Goal: Task Accomplishment & Management: Use online tool/utility

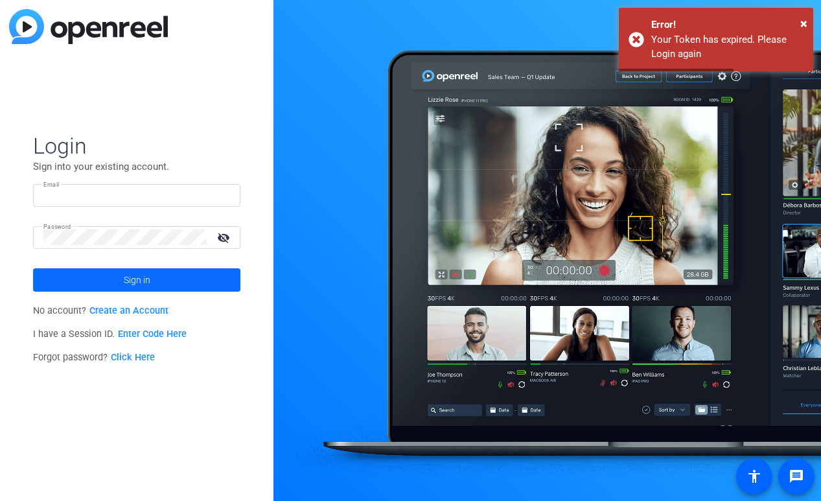
type input "[PERSON_NAME][EMAIL_ADDRESS][DOMAIN_NAME]"
click at [124, 282] on span "Sign in" at bounding box center [137, 280] width 27 height 32
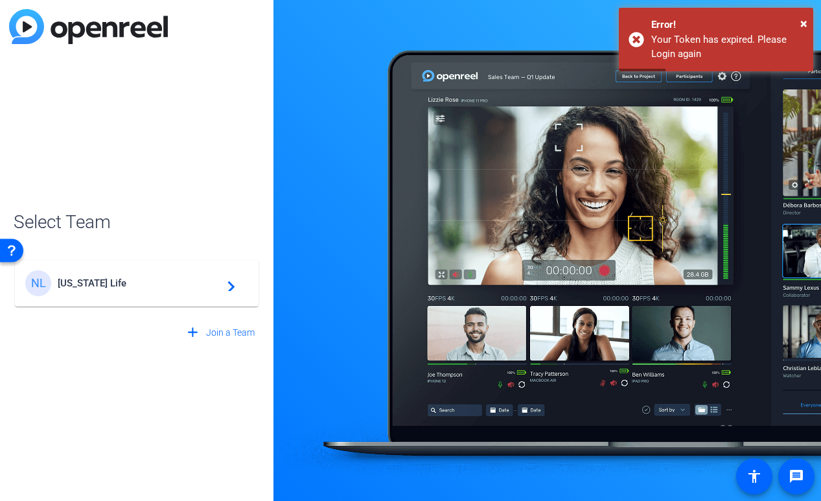
click at [227, 288] on mat-icon "navigate_next" at bounding box center [228, 283] width 16 height 16
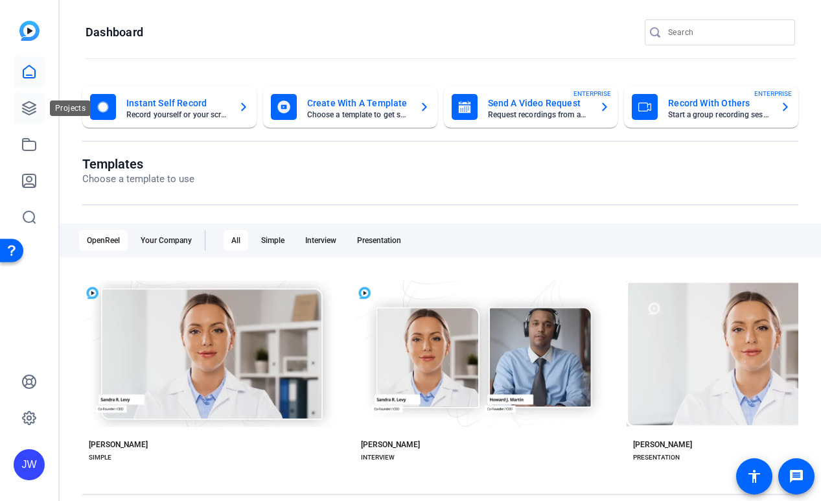
click at [33, 105] on icon at bounding box center [29, 108] width 16 height 16
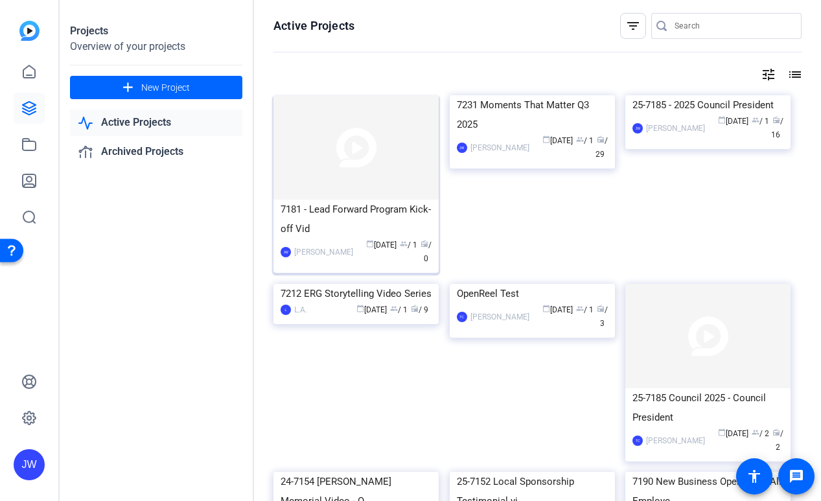
click at [330, 209] on div "7181 - Lead Forward Program Kick-off Vid" at bounding box center [355, 218] width 151 height 39
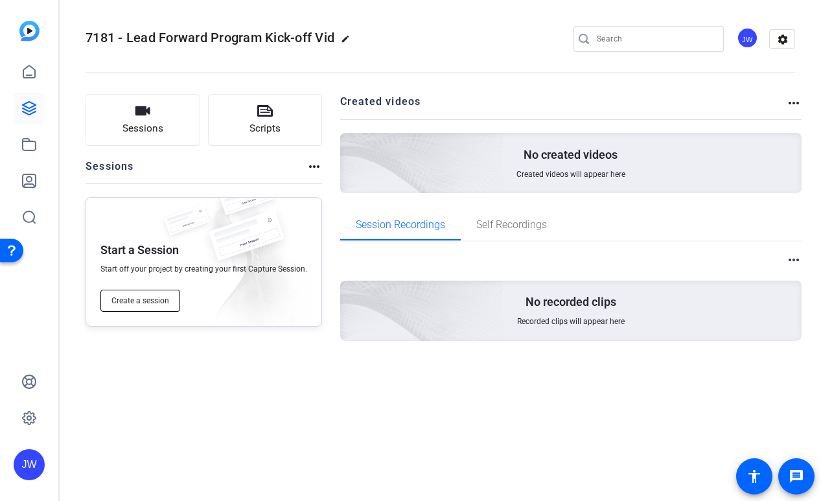
click at [146, 298] on span "Create a session" at bounding box center [140, 300] width 58 height 10
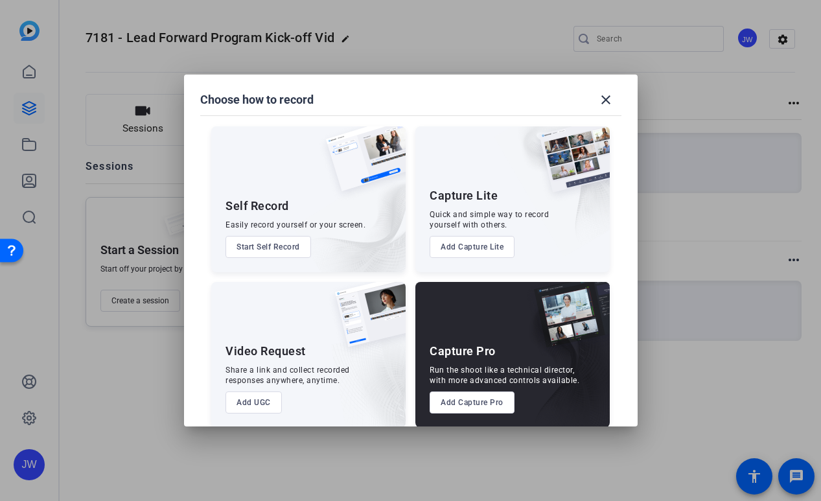
click at [492, 403] on button "Add Capture Pro" at bounding box center [471, 402] width 85 height 22
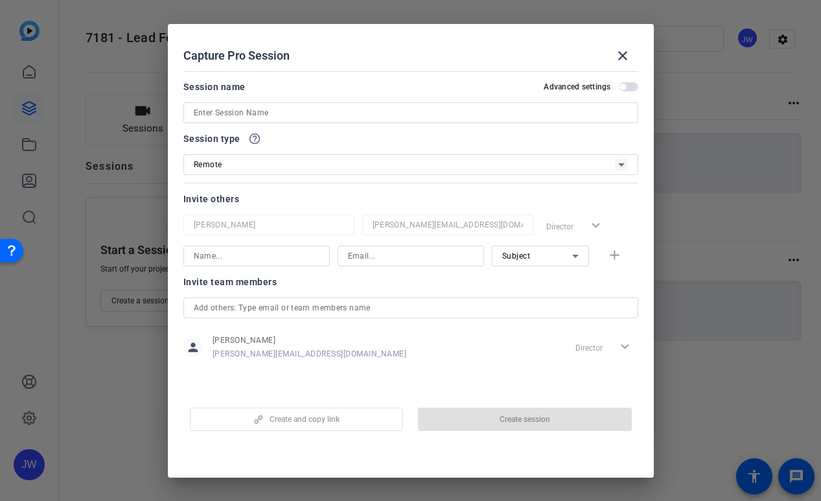
click at [625, 85] on span "button" at bounding box center [622, 87] width 6 height 6
click at [618, 86] on span "button" at bounding box center [627, 86] width 19 height 9
click at [446, 115] on input at bounding box center [411, 113] width 434 height 16
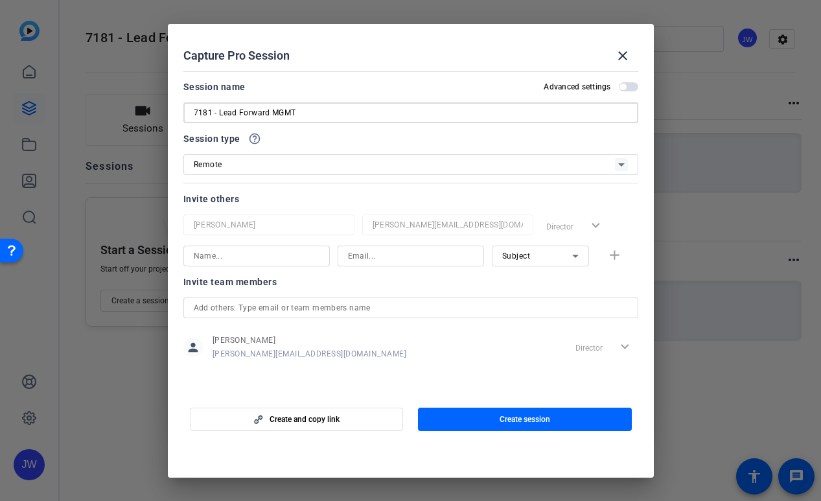
type input "7181 - Lead Forward MGMT"
click at [429, 166] on div "Remote" at bounding box center [404, 164] width 421 height 16
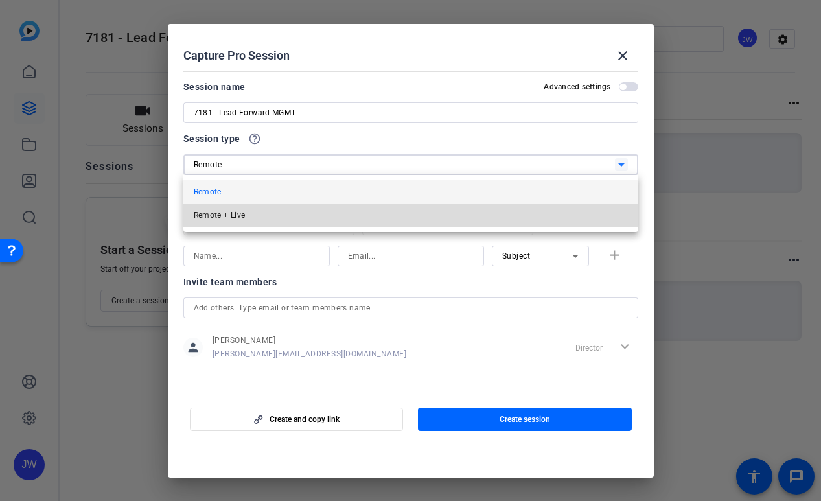
click at [289, 214] on mat-option "Remote + Live" at bounding box center [410, 214] width 455 height 23
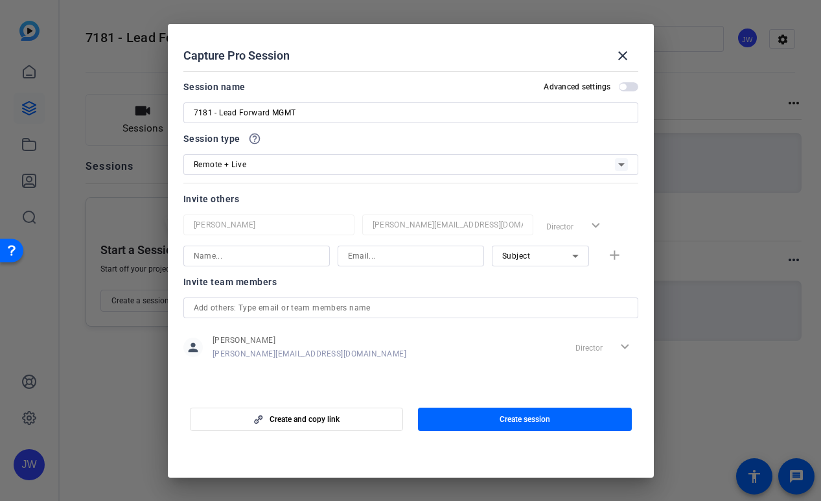
click at [377, 145] on div "Session type help_outline" at bounding box center [410, 139] width 455 height 16
click at [470, 423] on span "button" at bounding box center [525, 418] width 214 height 31
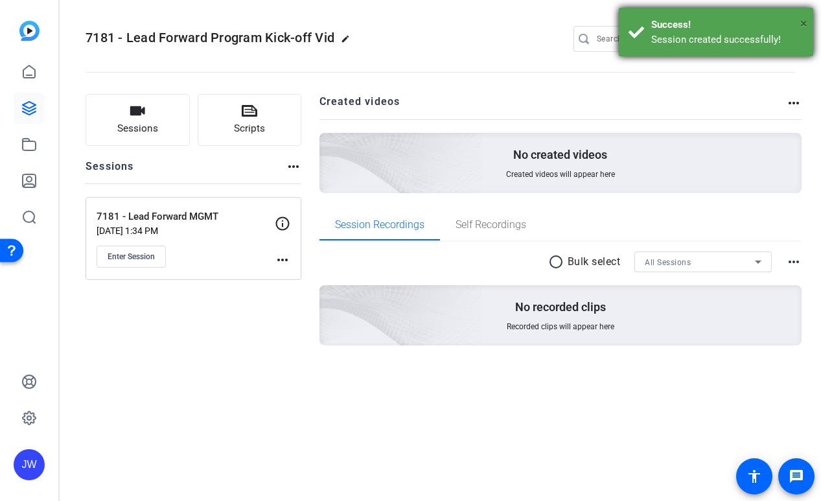
click at [802, 22] on span "×" at bounding box center [803, 24] width 7 height 16
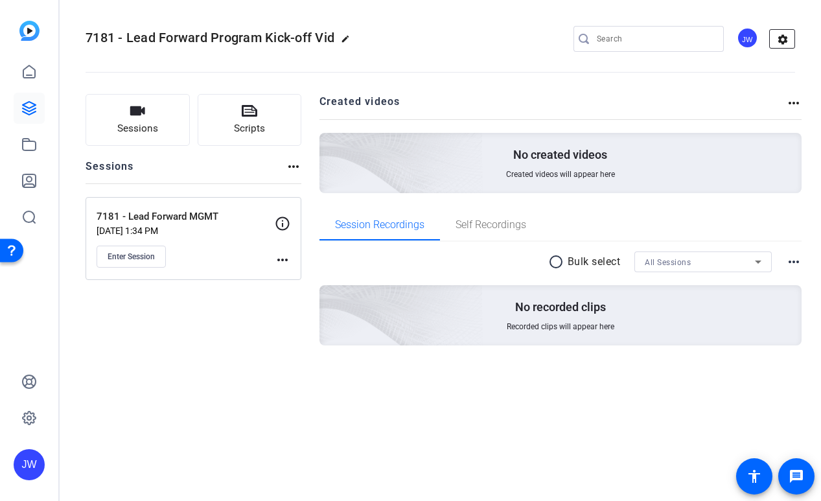
click at [780, 36] on mat-icon "settings" at bounding box center [782, 39] width 26 height 19
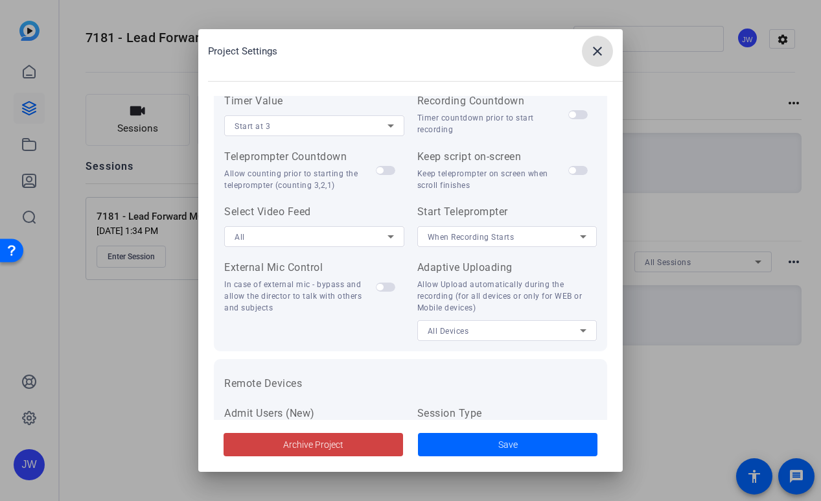
scroll to position [194, 0]
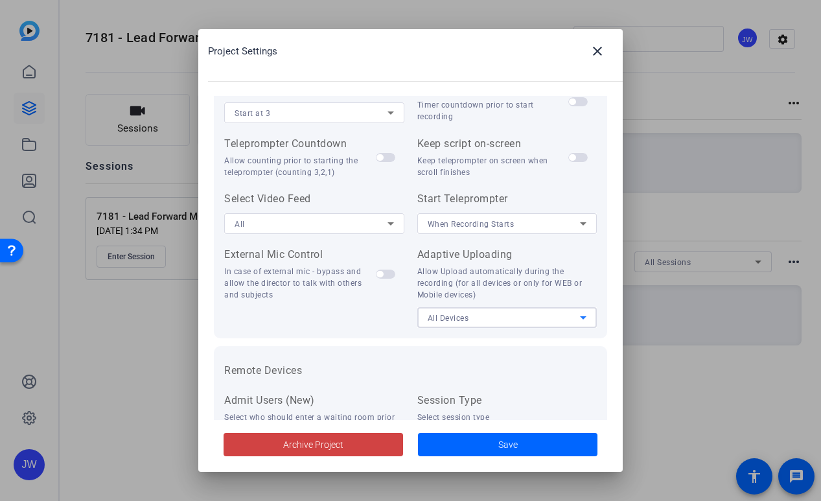
click at [552, 311] on div "All Devices" at bounding box center [503, 318] width 153 height 16
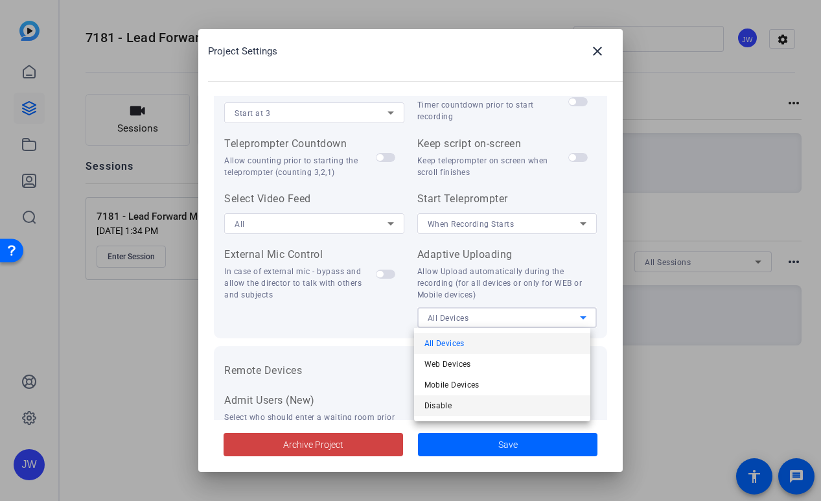
click at [448, 407] on span "Disable" at bounding box center [438, 406] width 28 height 16
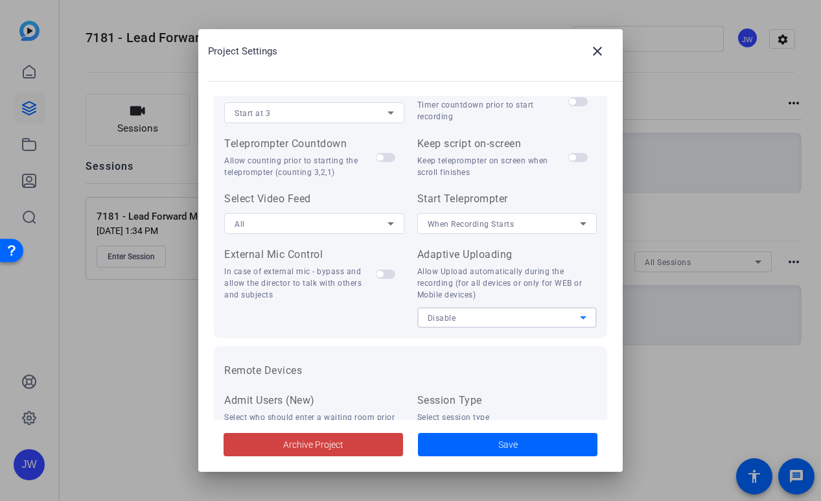
click at [545, 223] on div "When Recording Starts" at bounding box center [503, 224] width 153 height 16
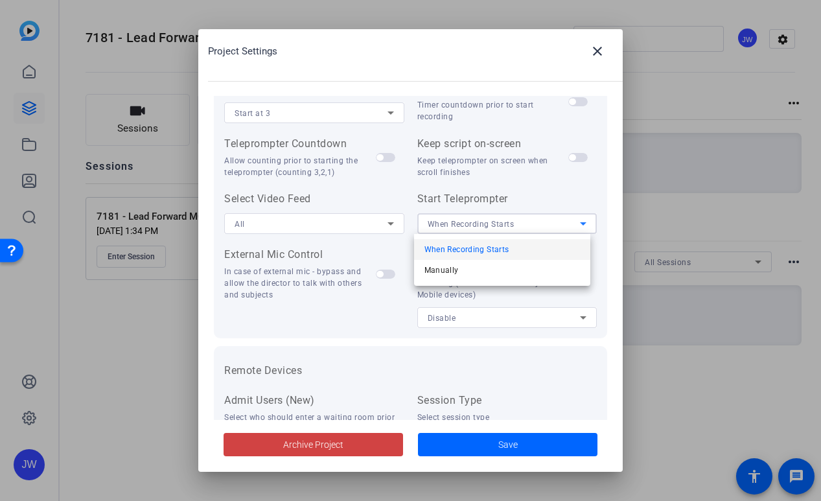
click at [503, 95] on div at bounding box center [410, 250] width 821 height 501
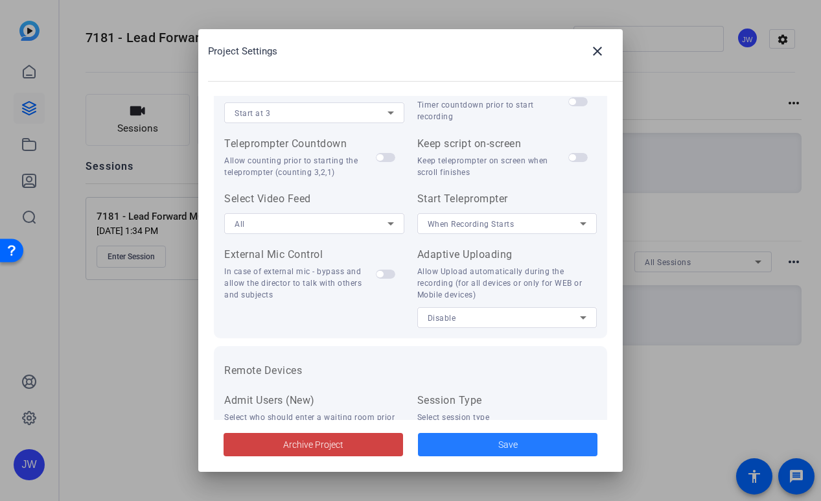
click at [500, 436] on button "Save" at bounding box center [507, 444] width 179 height 23
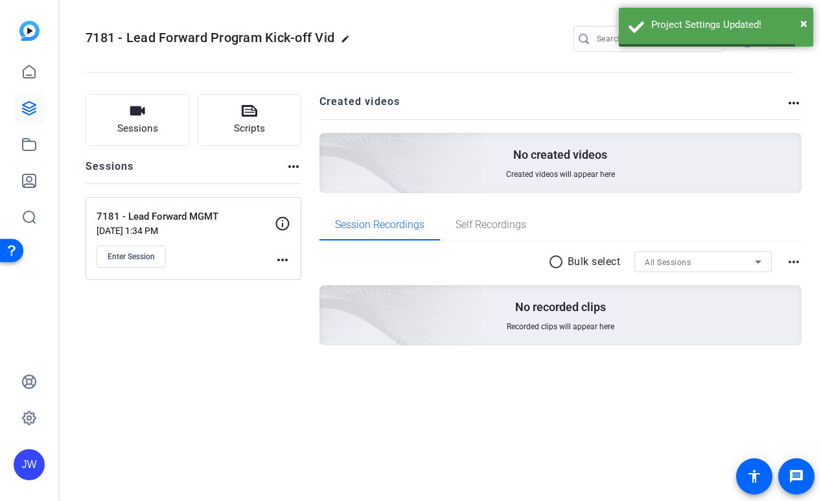
click at [277, 339] on div "Sessions Scripts Sessions more_horiz 7181 - Lead Forward MGMT [DATE] 1:34 PM En…" at bounding box center [193, 240] width 216 height 293
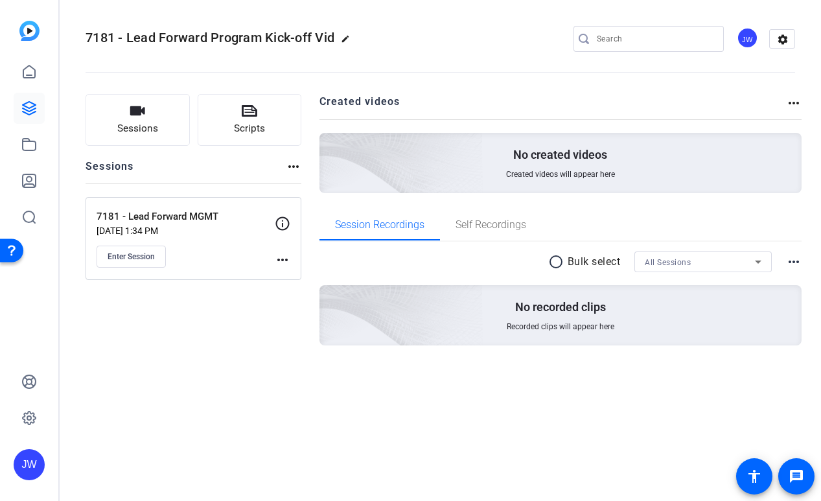
click at [471, 35] on div "7181 - Lead Forward Program Kick-off Vid edit JW settings" at bounding box center [439, 38] width 709 height 19
click at [276, 258] on mat-icon "more_horiz" at bounding box center [283, 260] width 16 height 16
click at [278, 258] on div at bounding box center [410, 250] width 821 height 501
click at [283, 221] on icon at bounding box center [283, 224] width 16 height 16
click at [280, 222] on icon at bounding box center [283, 224] width 16 height 16
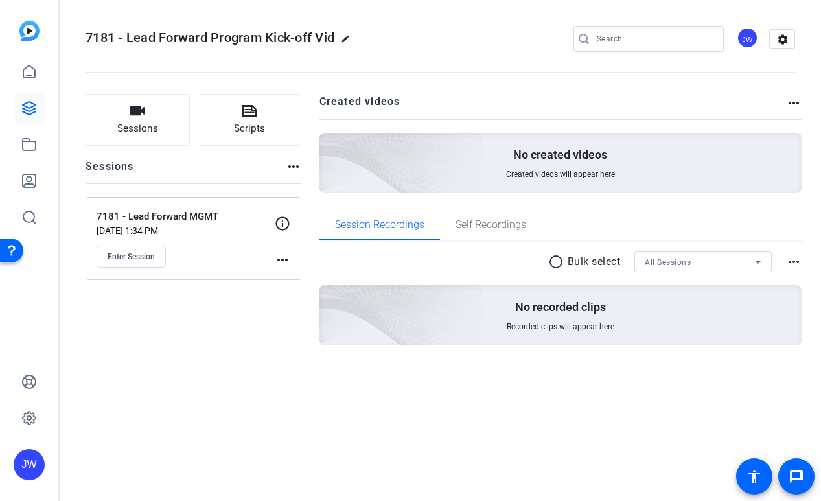
click at [170, 214] on p "7181 - Lead Forward MGMT" at bounding box center [185, 216] width 178 height 15
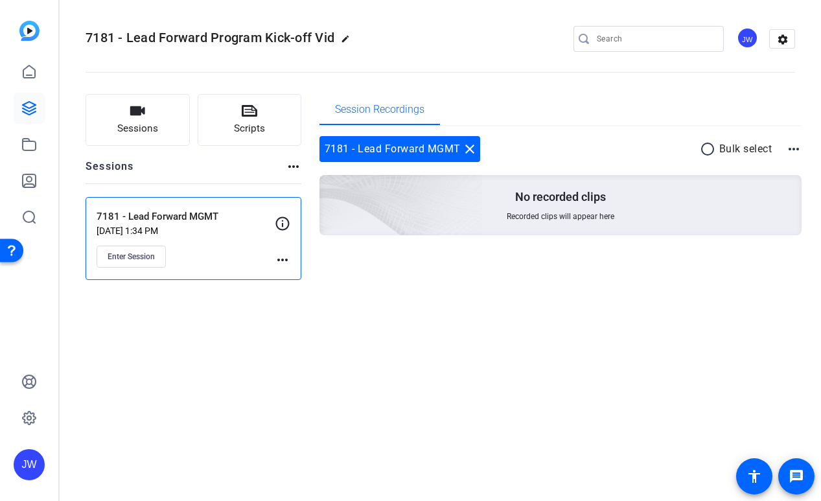
click at [282, 256] on mat-icon "more_horiz" at bounding box center [283, 260] width 16 height 16
click at [286, 282] on span "Edit Session" at bounding box center [314, 279] width 59 height 16
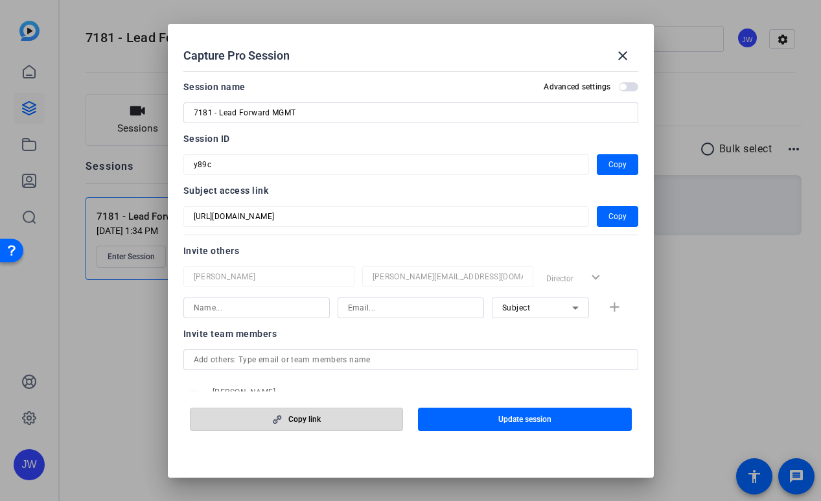
click at [301, 424] on span "Copy link" at bounding box center [304, 419] width 32 height 10
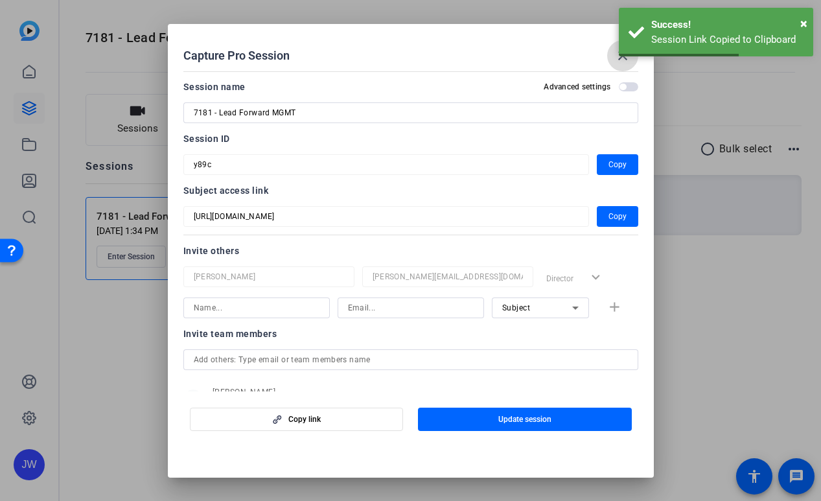
click at [617, 59] on mat-icon "close" at bounding box center [623, 56] width 16 height 16
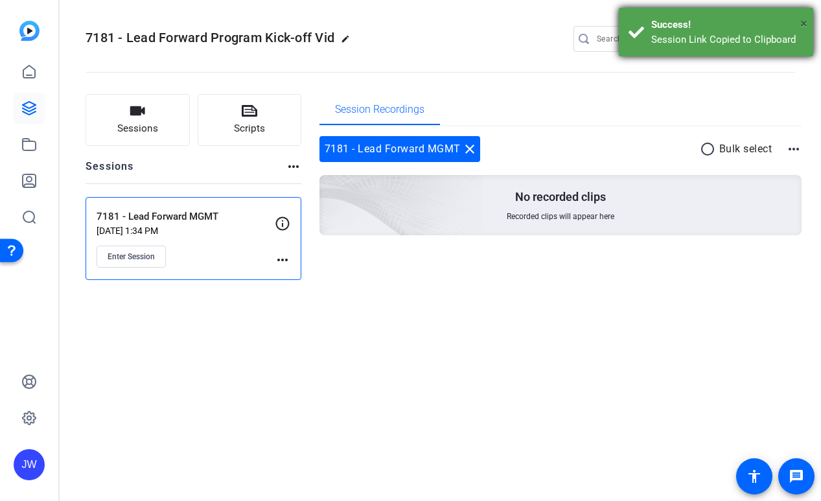
click at [804, 24] on span "×" at bounding box center [803, 24] width 7 height 16
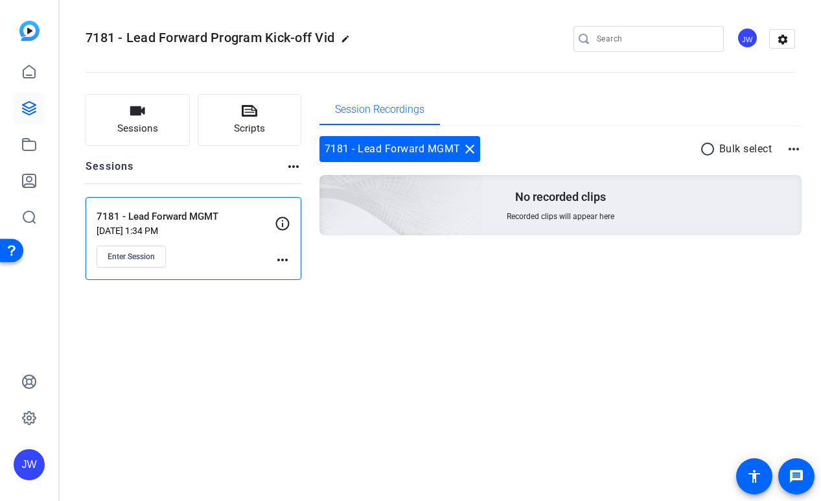
click at [286, 262] on mat-icon "more_horiz" at bounding box center [283, 260] width 16 height 16
click at [289, 278] on span "Edit Session" at bounding box center [314, 279] width 59 height 16
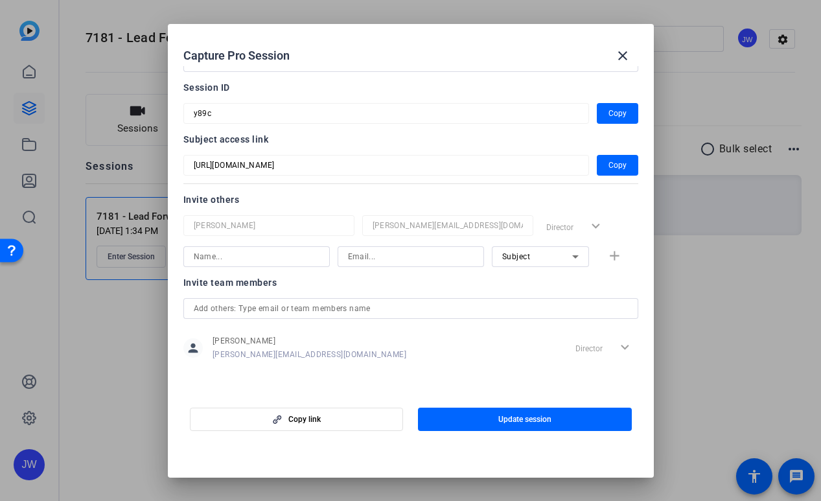
scroll to position [0, 0]
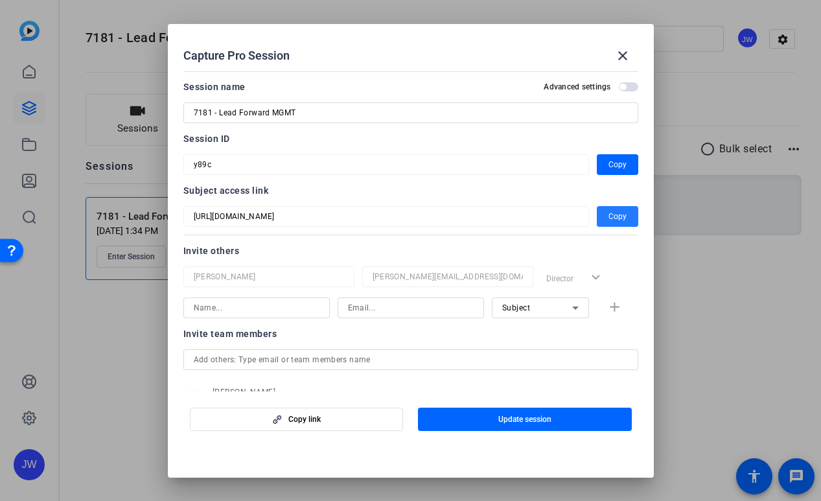
click at [615, 210] on span "Copy" at bounding box center [617, 217] width 18 height 16
click at [593, 134] on div at bounding box center [410, 130] width 455 height 14
drag, startPoint x: 609, startPoint y: 167, endPoint x: 599, endPoint y: 166, distance: 9.7
click at [609, 166] on span "Copy" at bounding box center [617, 165] width 18 height 16
click at [579, 251] on div "Invite others" at bounding box center [410, 251] width 455 height 16
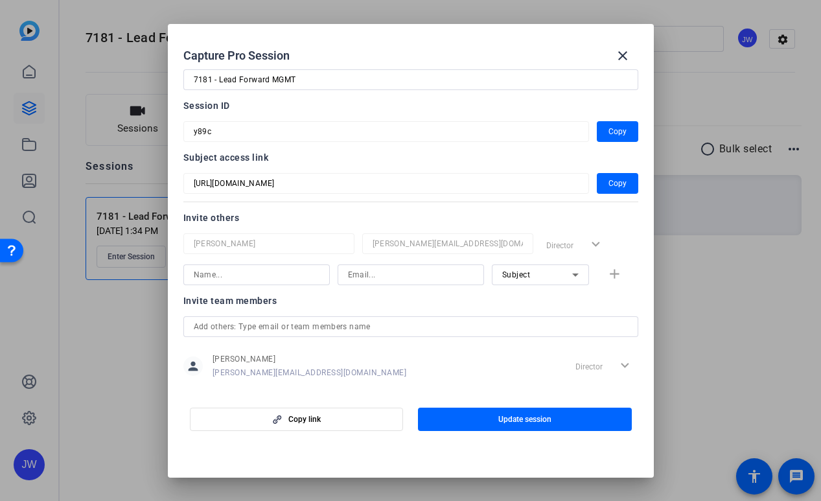
scroll to position [51, 0]
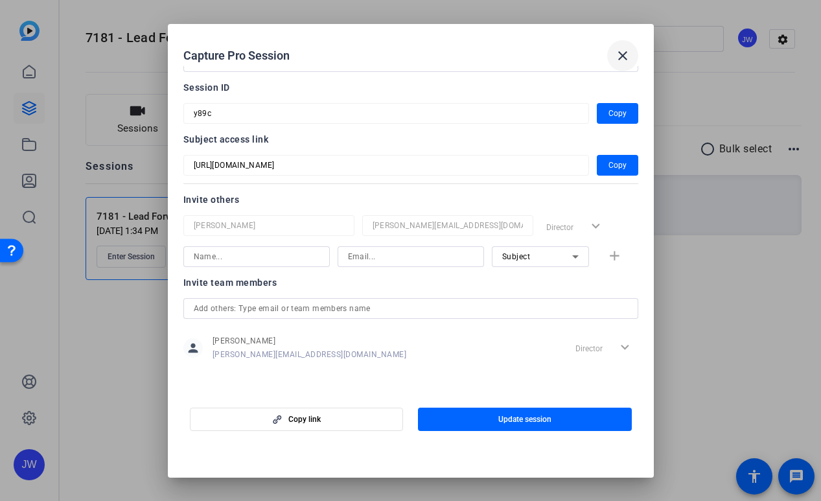
click at [620, 53] on mat-icon "close" at bounding box center [623, 56] width 16 height 16
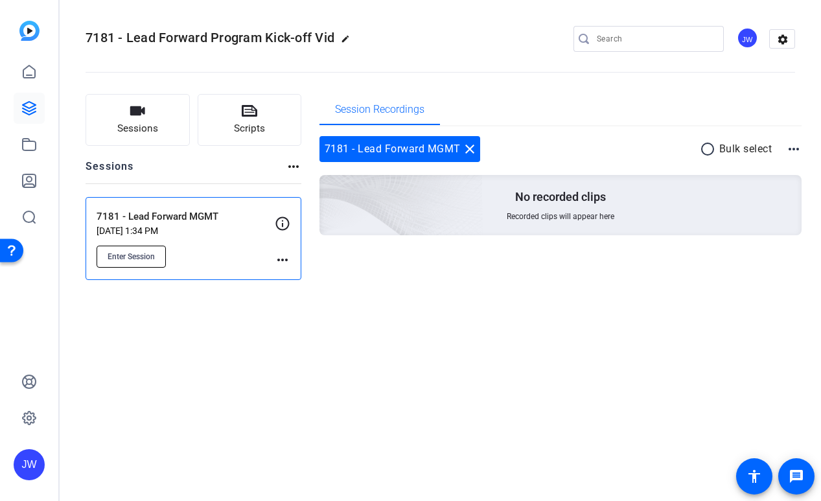
click at [142, 254] on span "Enter Session" at bounding box center [131, 256] width 47 height 10
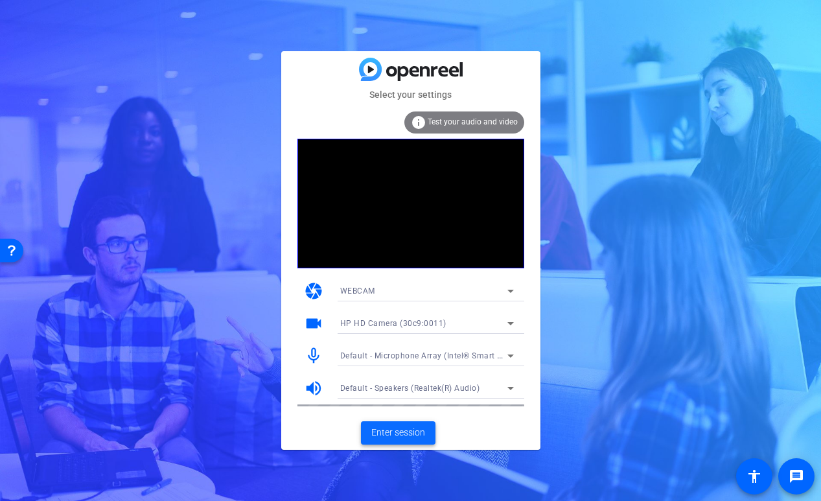
click at [420, 436] on span "Enter session" at bounding box center [398, 432] width 54 height 14
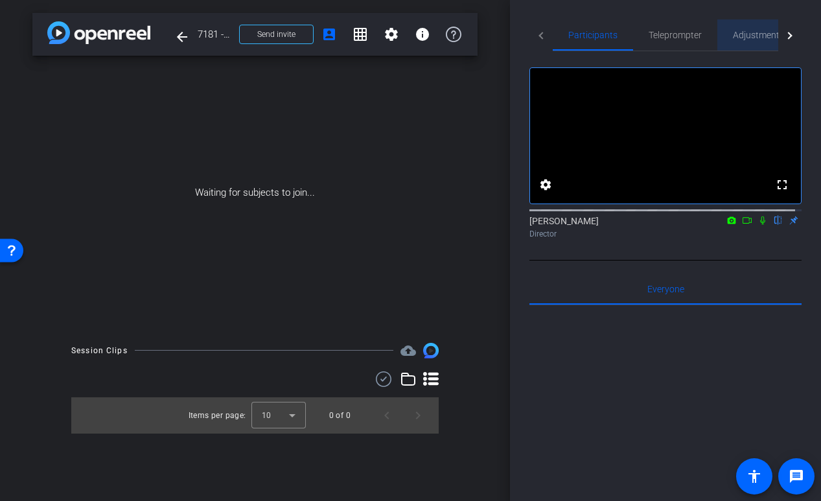
click at [761, 34] on span "Adjustments" at bounding box center [757, 34] width 51 height 9
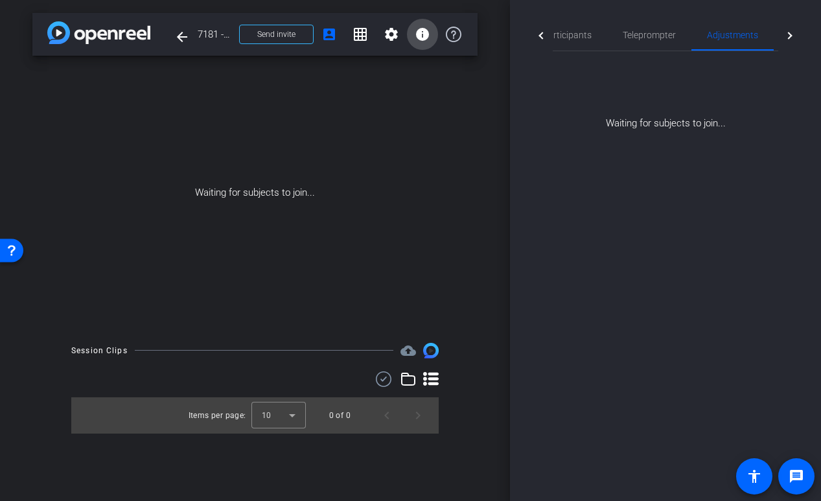
click at [422, 33] on mat-icon "info" at bounding box center [422, 35] width 16 height 16
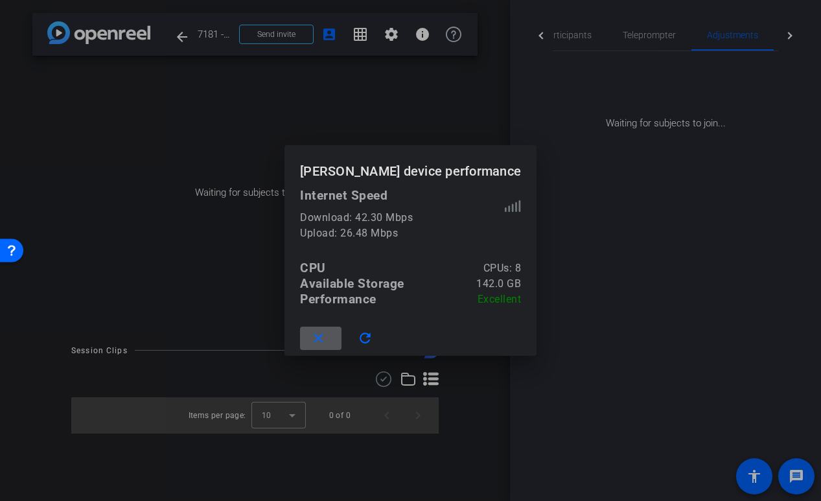
click at [326, 337] on mat-icon "close" at bounding box center [318, 338] width 16 height 16
